Goal: Task Accomplishment & Management: Understand process/instructions

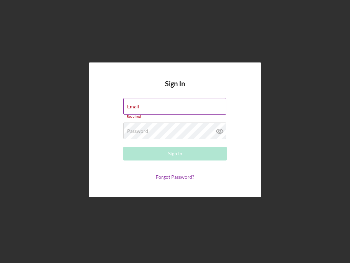
type input "[EMAIL_ADDRESS][DOMAIN_NAME]"
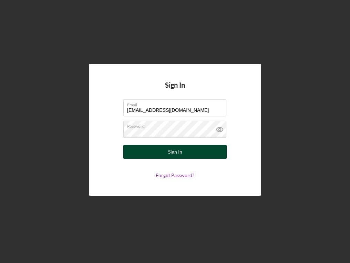
click at [188, 149] on button "Sign In" at bounding box center [174, 152] width 103 height 14
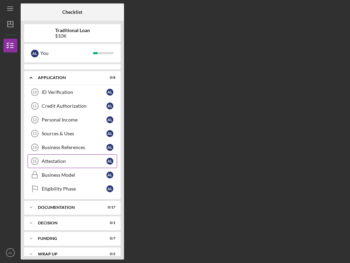
scroll to position [17, 0]
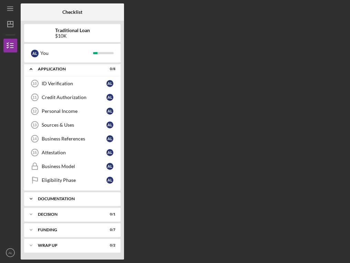
click at [77, 200] on div "Documentation" at bounding box center [75, 199] width 74 height 4
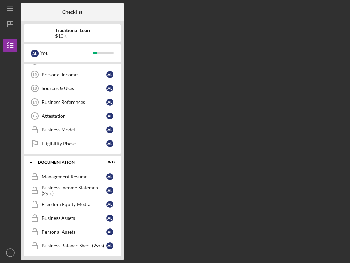
scroll to position [53, 0]
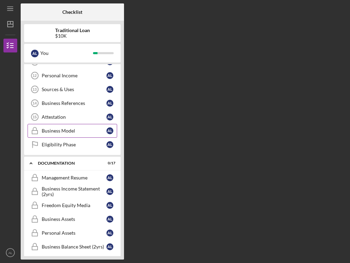
click at [73, 129] on div "Business Model" at bounding box center [74, 131] width 65 height 6
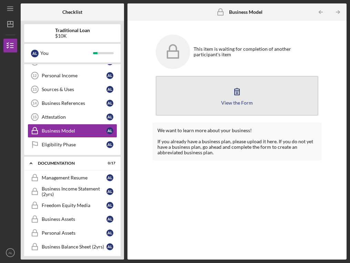
click at [235, 100] on div "View the Form" at bounding box center [237, 102] width 32 height 5
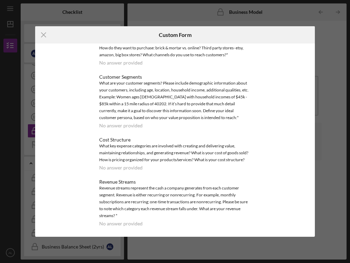
scroll to position [161, 0]
click at [43, 34] on line at bounding box center [43, 35] width 4 height 4
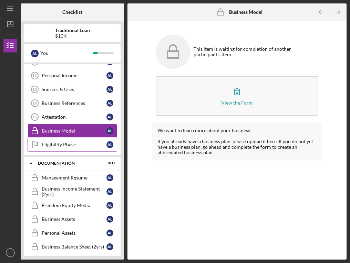
click at [71, 144] on div "Eligibility Phase" at bounding box center [74, 145] width 65 height 6
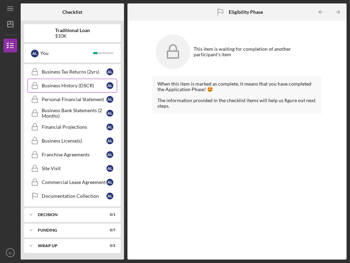
scroll to position [255, 0]
click at [76, 217] on div "Icon/Expander Decision 0 / 1" at bounding box center [72, 214] width 97 height 14
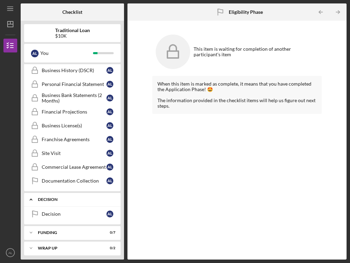
scroll to position [273, 0]
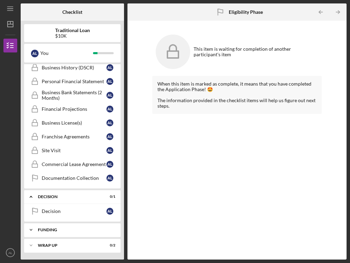
click at [68, 231] on div "Funding" at bounding box center [75, 230] width 74 height 4
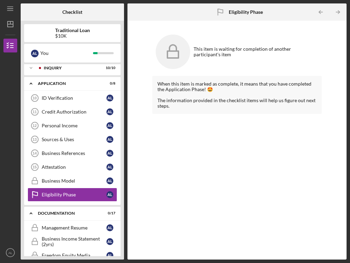
scroll to position [0, 0]
